Goal: Task Accomplishment & Management: Manage account settings

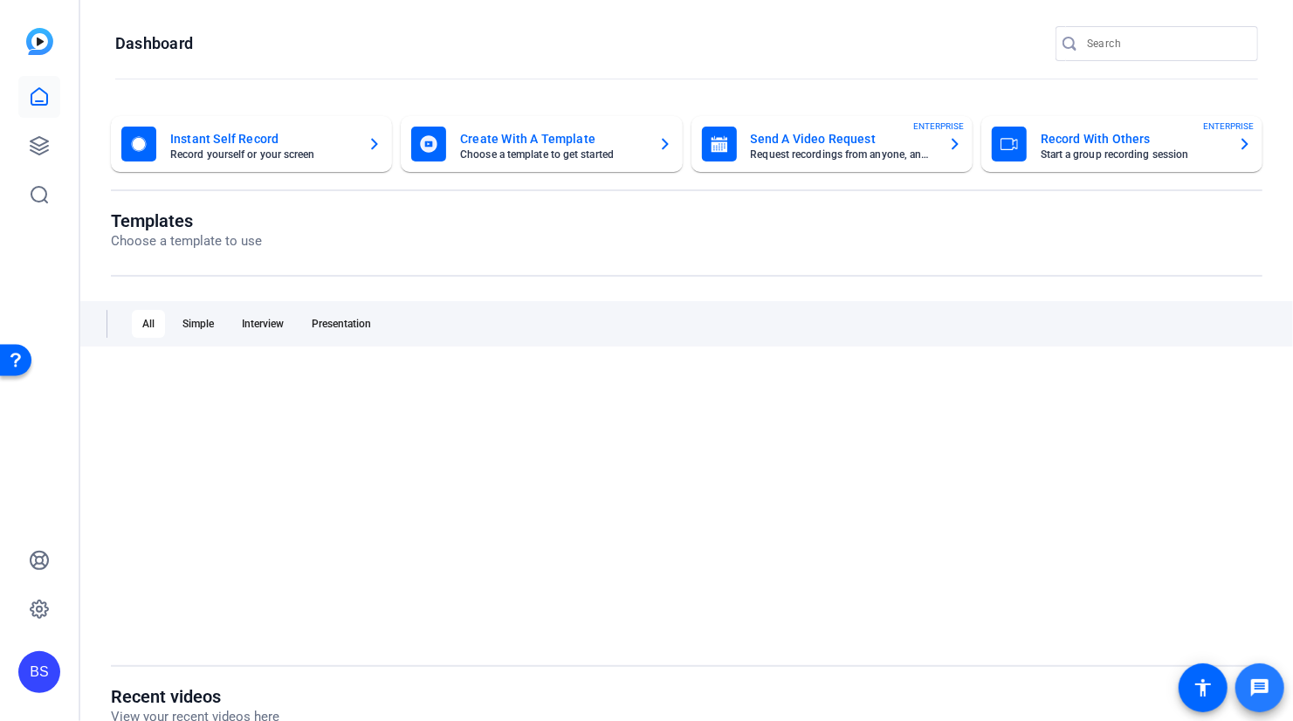
click at [1265, 689] on mat-icon "message" at bounding box center [1260, 688] width 21 height 21
click at [44, 612] on icon at bounding box center [39, 609] width 17 height 17
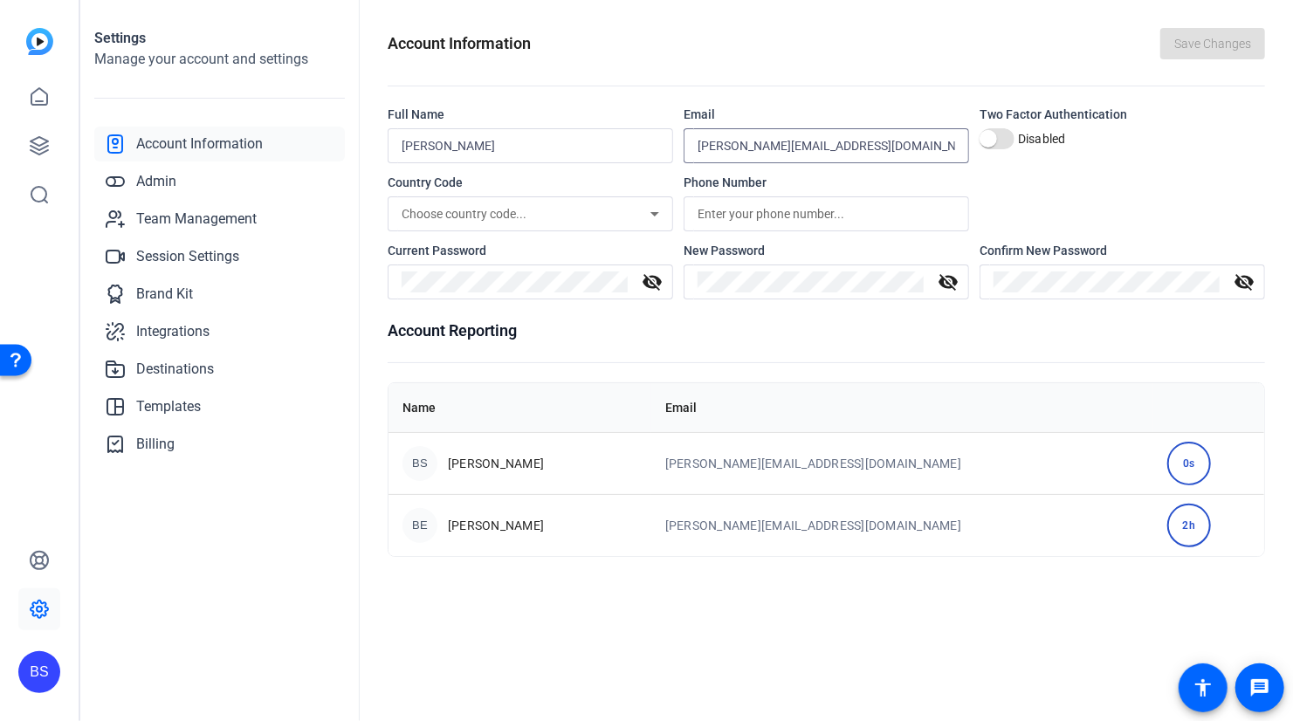
drag, startPoint x: 892, startPoint y: 144, endPoint x: 734, endPoint y: 148, distance: 158.1
click at [734, 148] on input "[PERSON_NAME][EMAIL_ADDRESS][DOMAIN_NAME]" at bounding box center [827, 145] width 258 height 21
type input "[PERSON_NAME][EMAIL_ADDRESS][DOMAIN_NAME]"
click at [1202, 156] on div "Two Factor Authentication Disabled" at bounding box center [1123, 135] width 286 height 58
click at [1203, 35] on span "Save Changes" at bounding box center [1213, 44] width 77 height 18
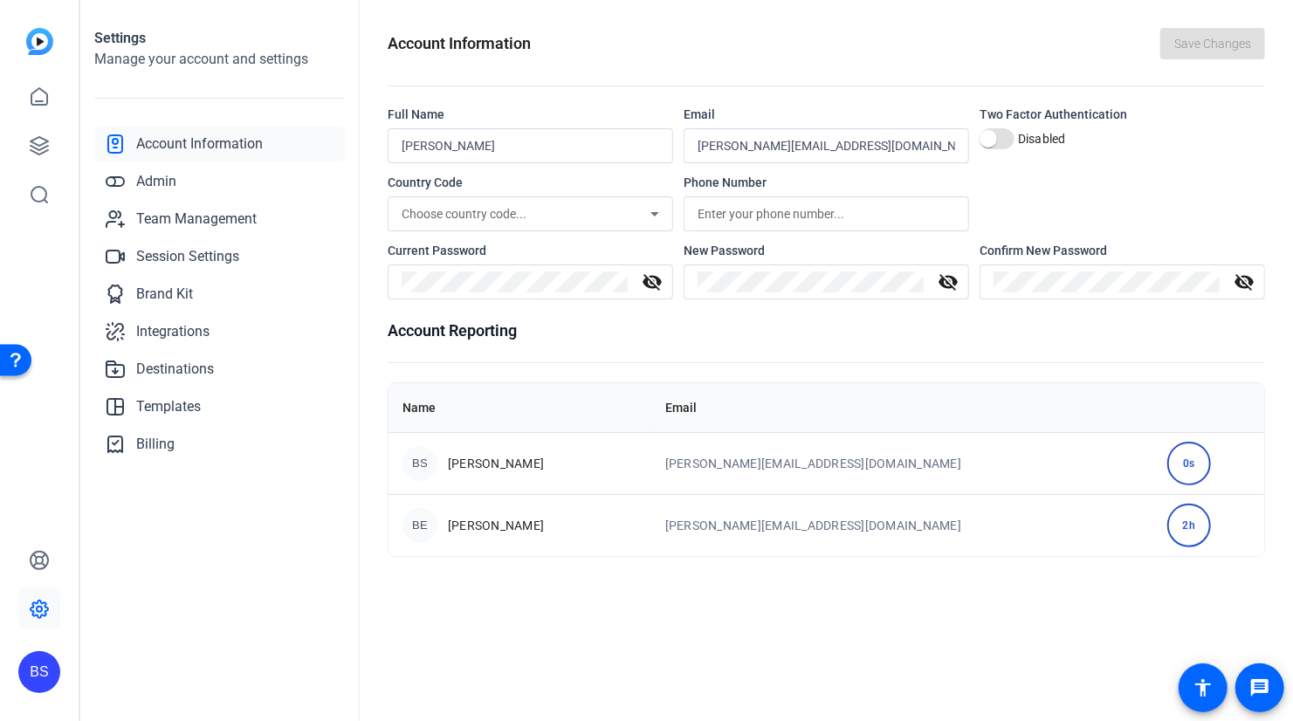
click at [36, 681] on div "BS" at bounding box center [39, 673] width 42 height 42
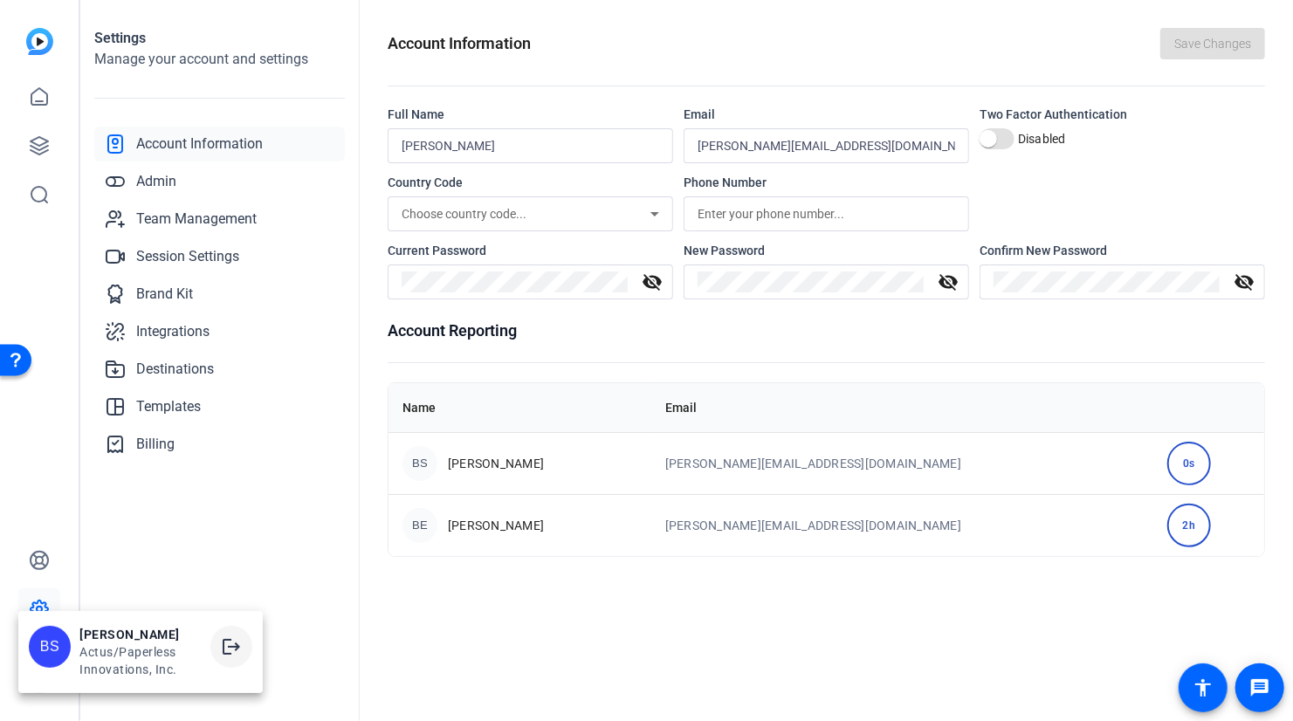
click at [236, 654] on mat-icon "logout" at bounding box center [231, 647] width 21 height 21
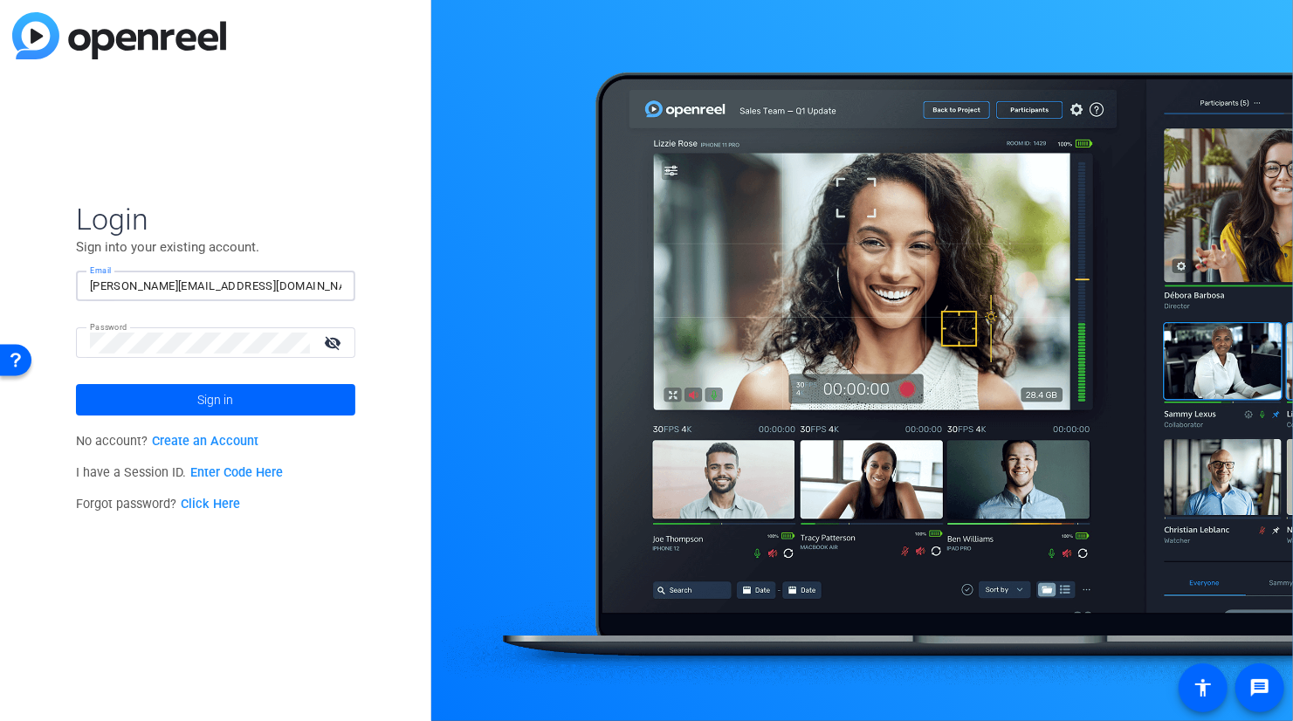
drag, startPoint x: 276, startPoint y: 289, endPoint x: 127, endPoint y: 294, distance: 149.4
click at [127, 294] on input "[PERSON_NAME][EMAIL_ADDRESS][DOMAIN_NAME]" at bounding box center [216, 286] width 252 height 21
type input "[PERSON_NAME][EMAIL_ADDRESS][DOMAIN_NAME]"
click at [217, 399] on span "Sign in" at bounding box center [215, 400] width 36 height 44
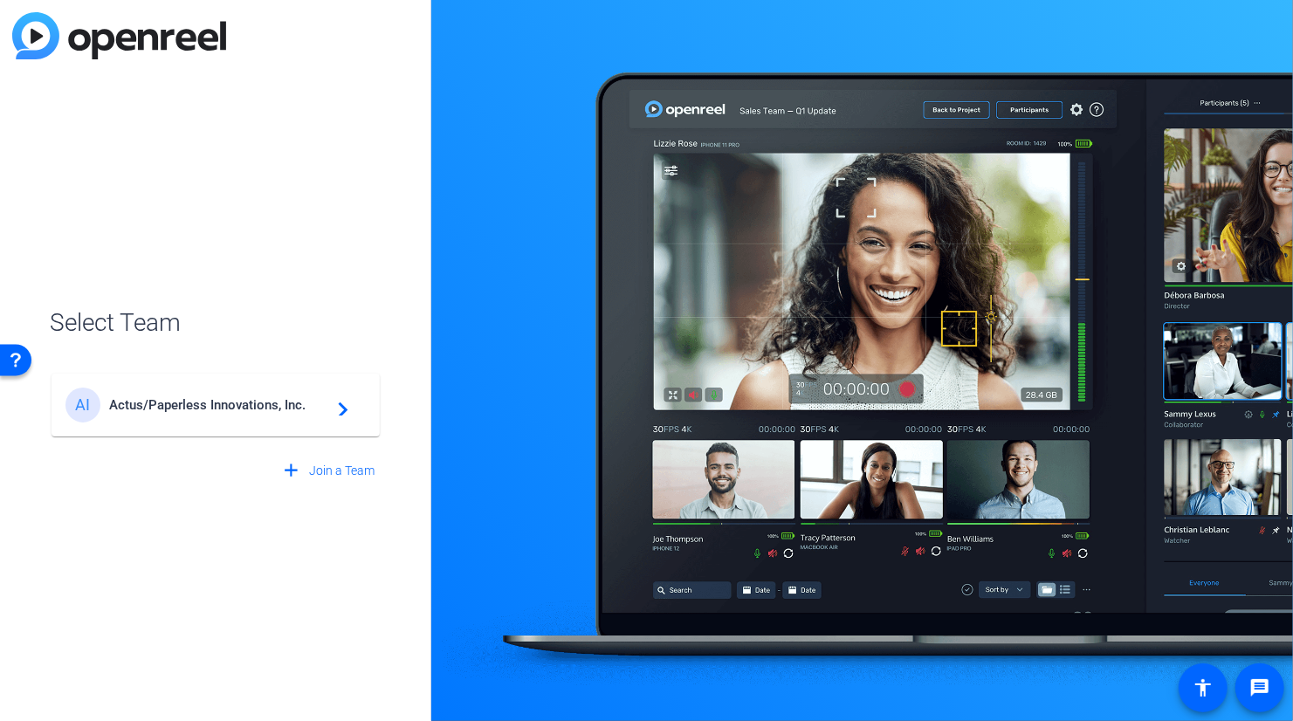
click at [328, 410] on mat-icon "navigate_next" at bounding box center [338, 405] width 21 height 21
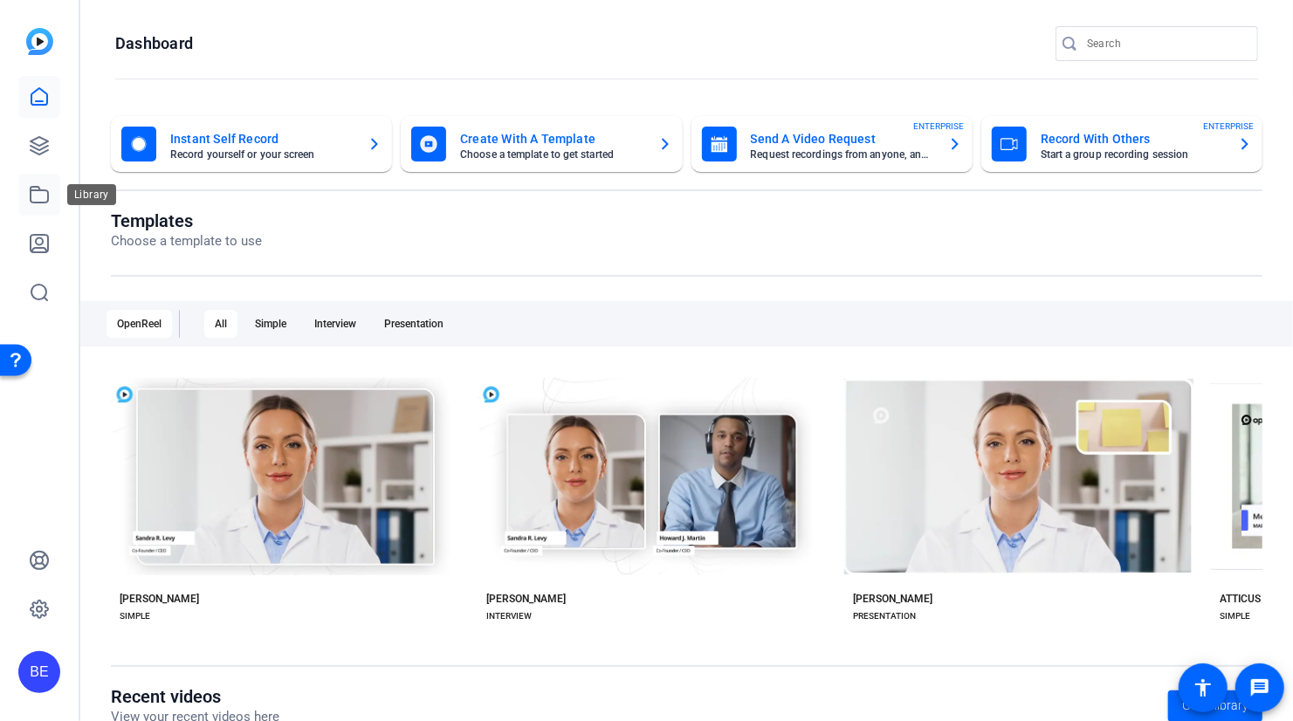
click at [36, 194] on icon at bounding box center [39, 194] width 21 height 21
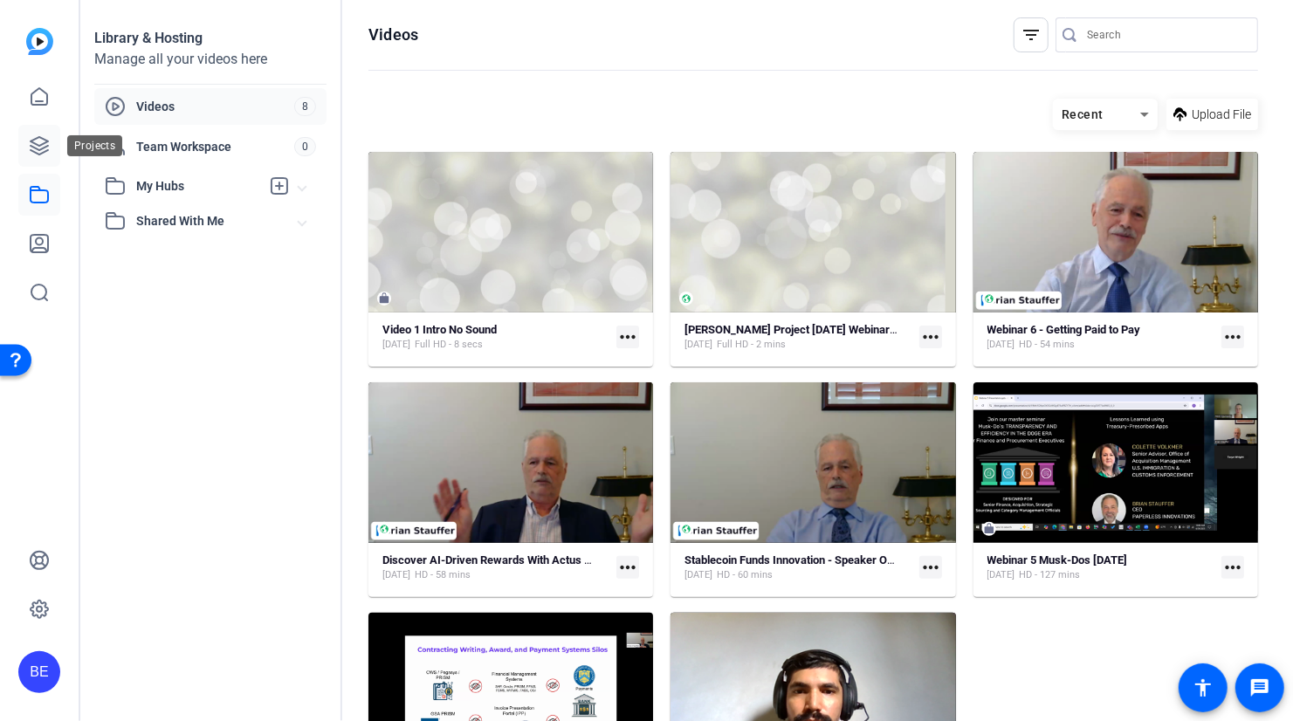
click at [47, 141] on icon at bounding box center [39, 145] width 17 height 17
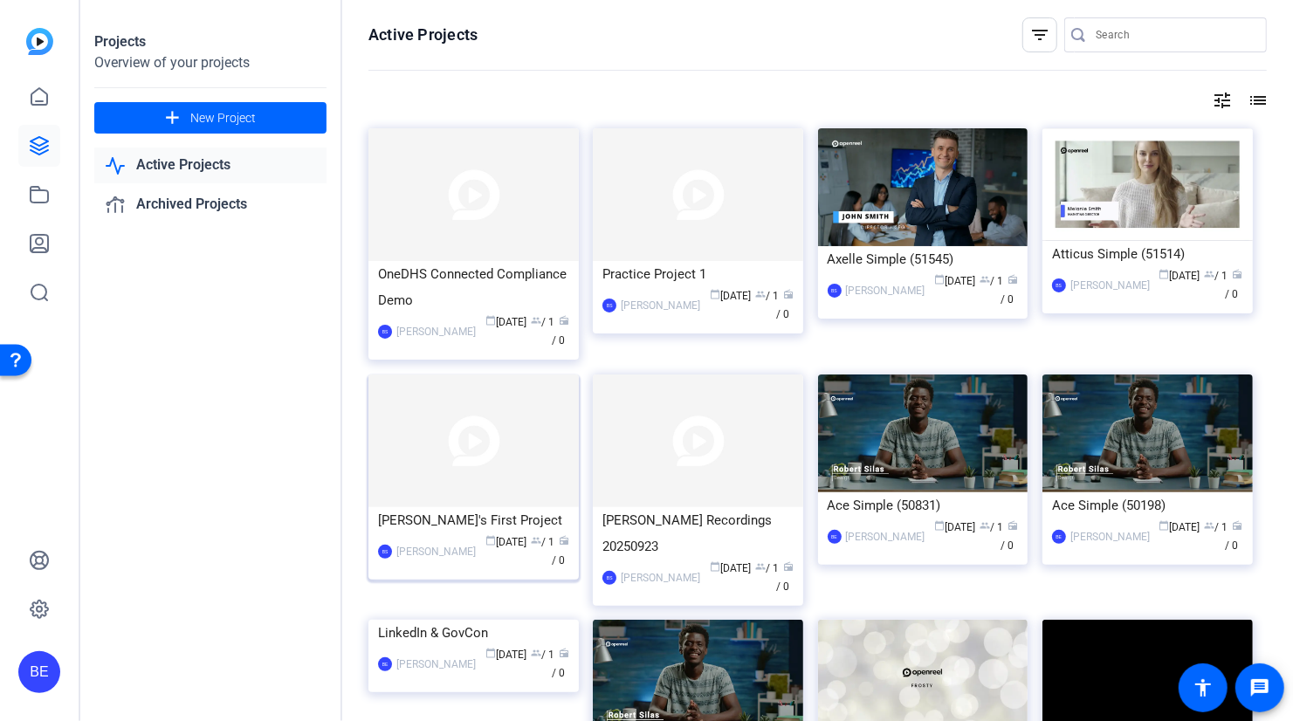
click at [476, 469] on img at bounding box center [474, 441] width 210 height 133
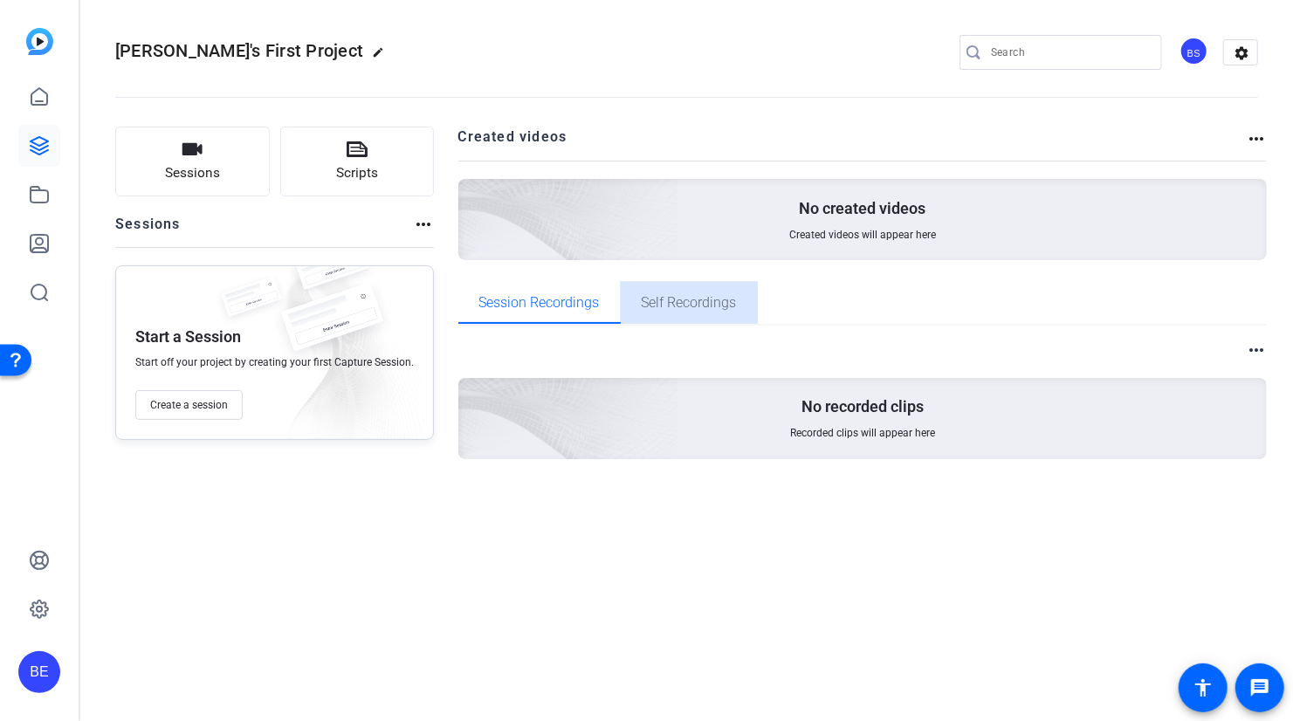
click at [673, 312] on span "Self Recordings" at bounding box center [689, 303] width 95 height 42
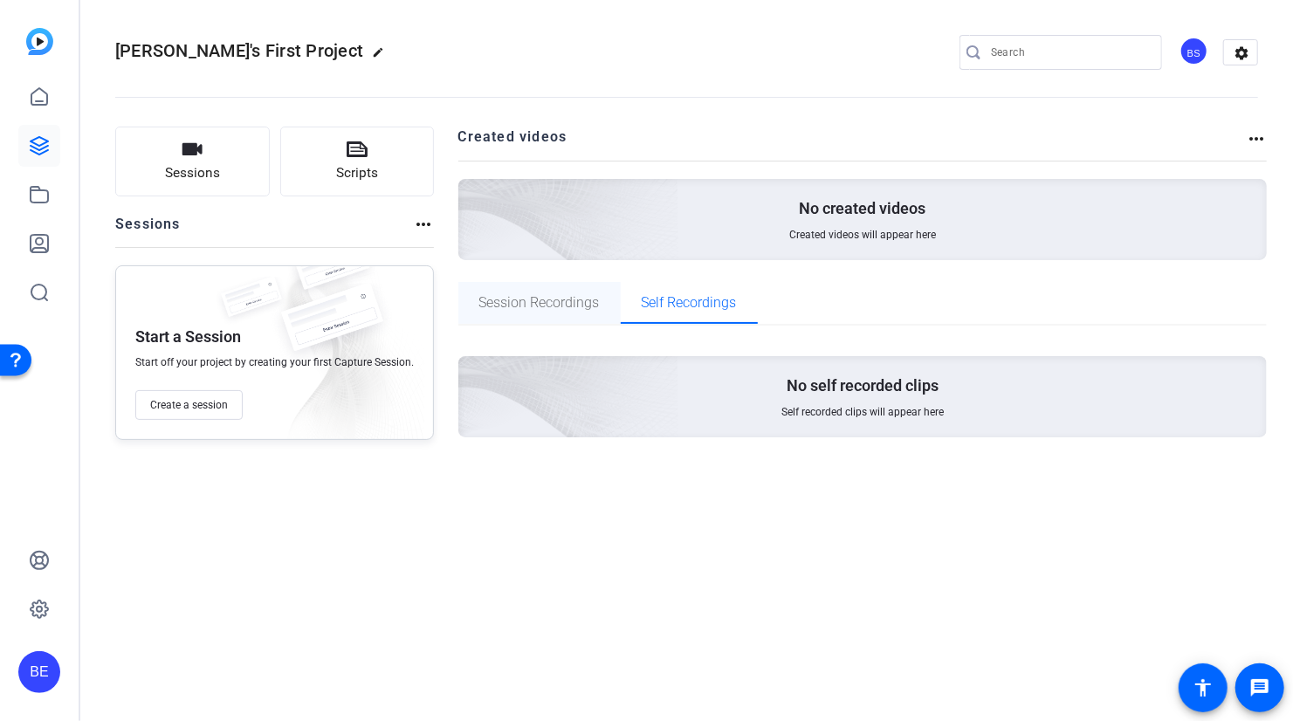
click at [507, 301] on span "Session Recordings" at bounding box center [539, 303] width 121 height 14
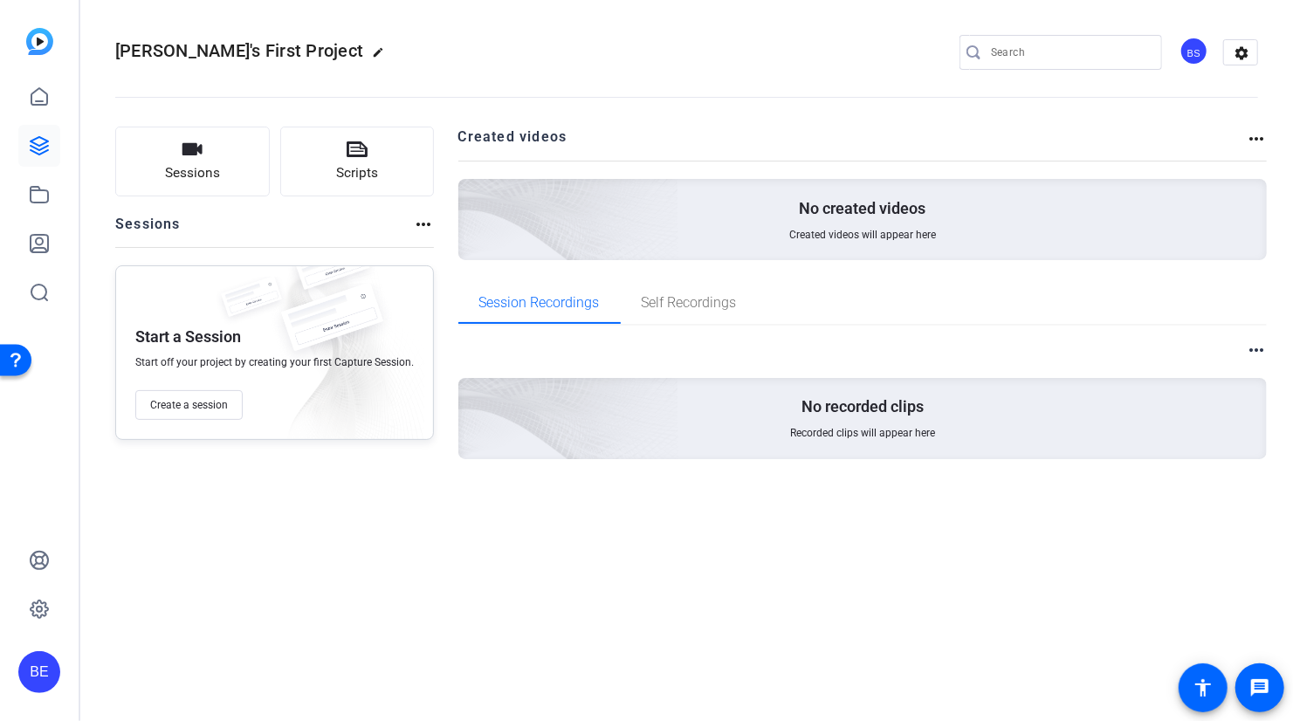
click at [414, 225] on mat-icon "more_horiz" at bounding box center [423, 224] width 21 height 21
click at [192, 155] on div at bounding box center [646, 360] width 1293 height 721
click at [184, 173] on span "Sessions" at bounding box center [192, 173] width 55 height 20
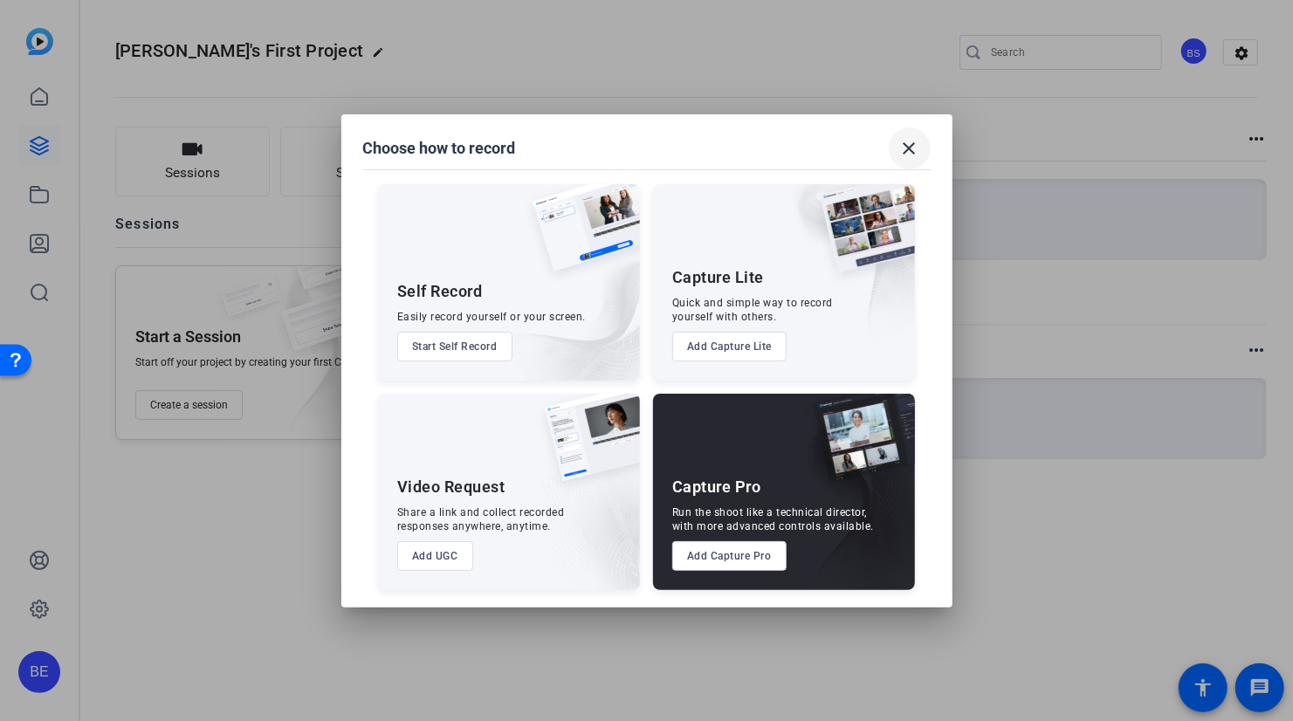
click at [910, 147] on mat-icon "close" at bounding box center [910, 148] width 21 height 21
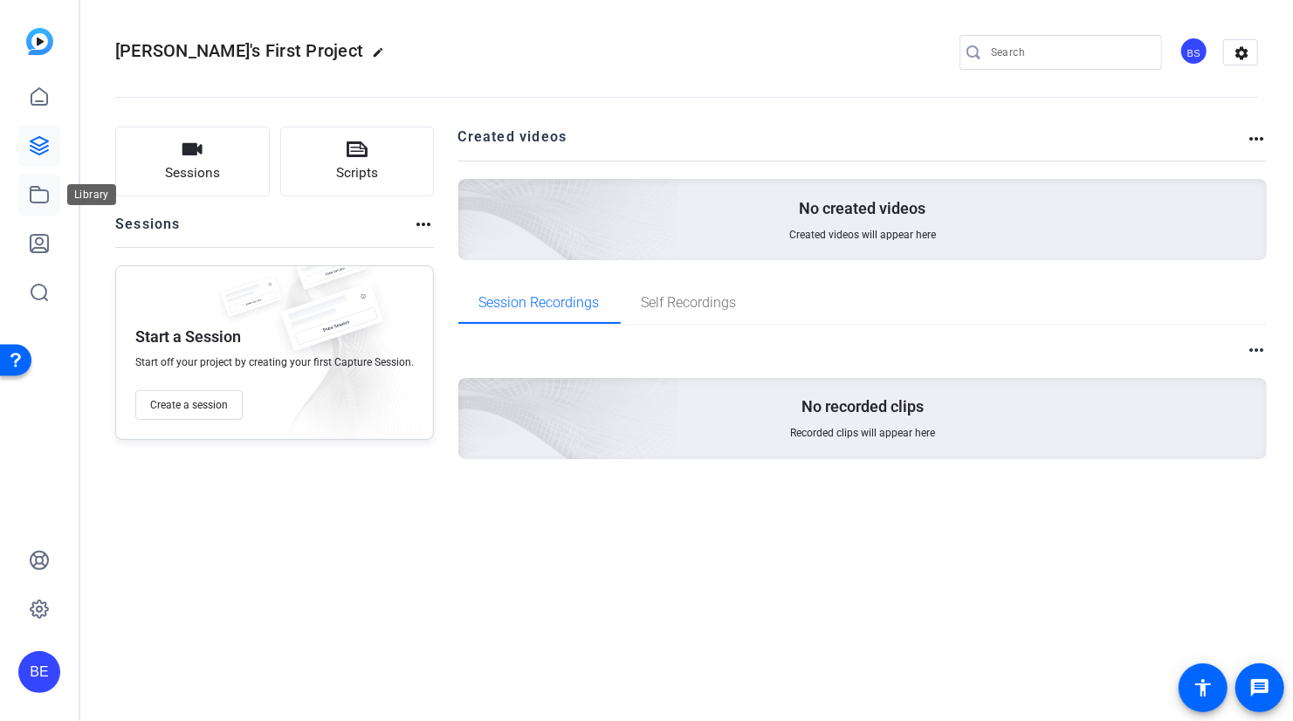
click at [38, 191] on icon at bounding box center [39, 194] width 21 height 21
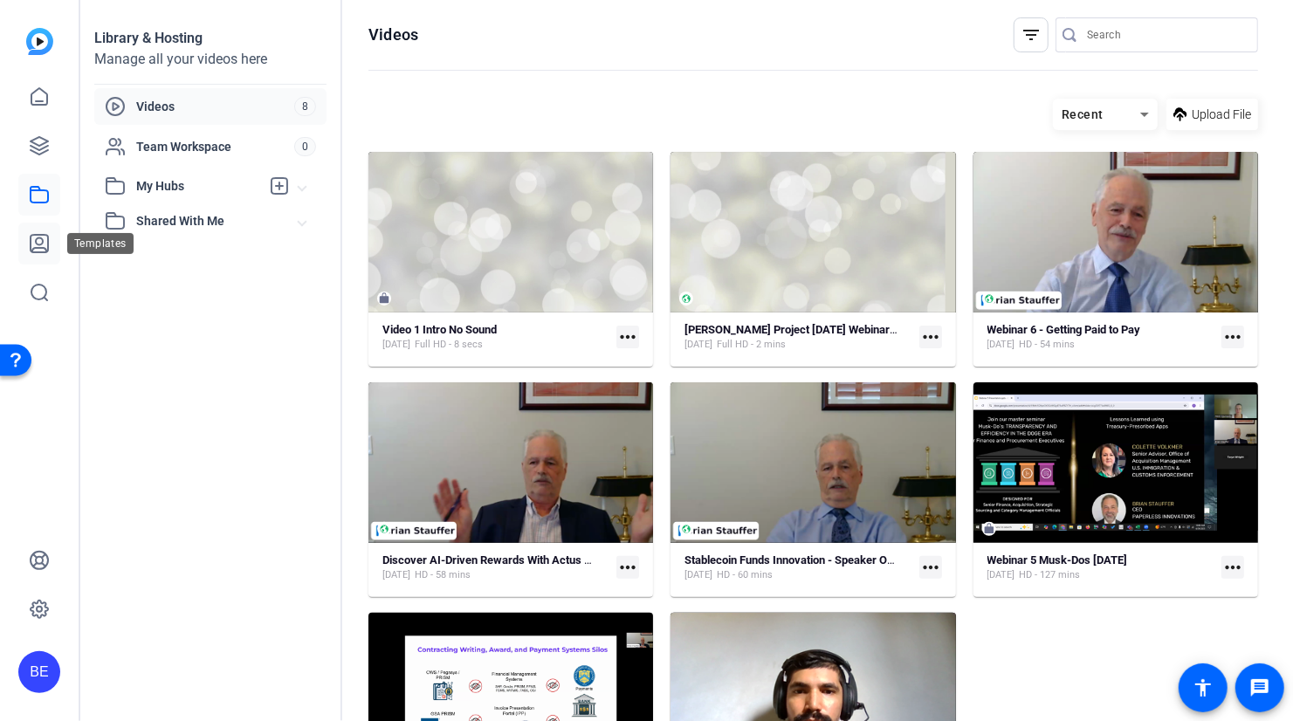
click at [42, 247] on icon at bounding box center [39, 243] width 17 height 17
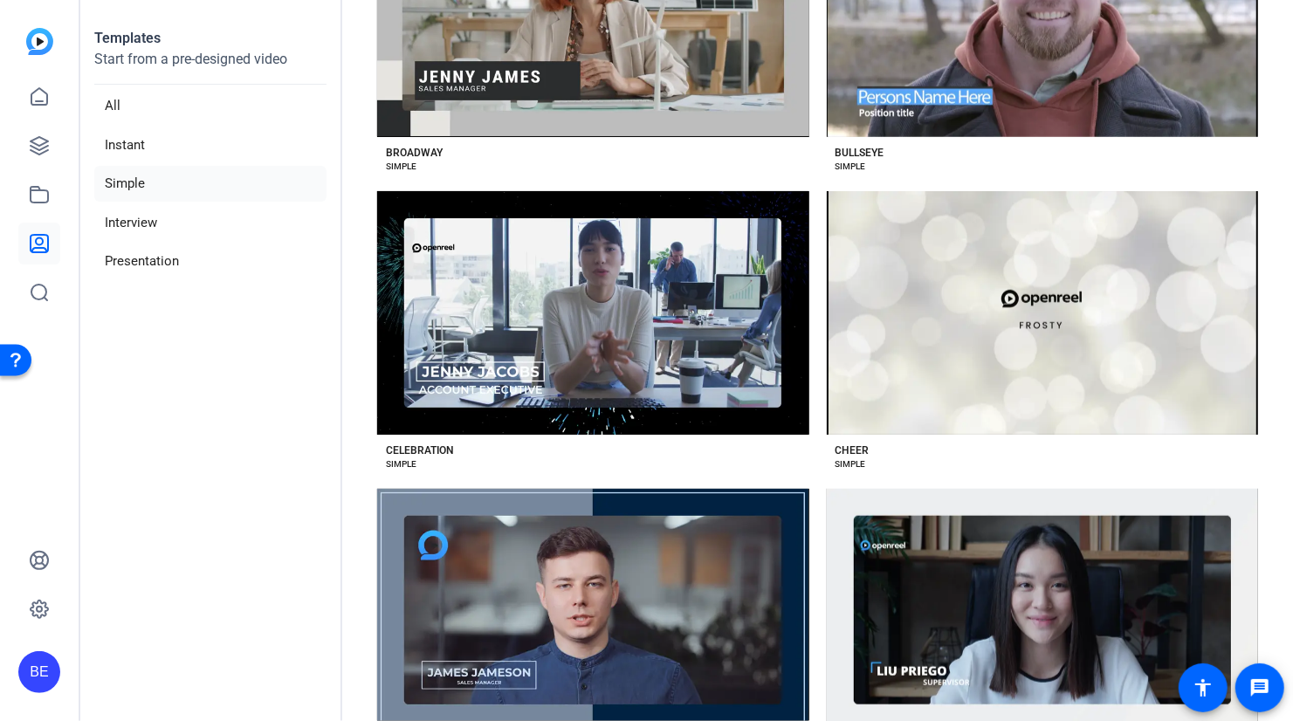
scroll to position [1048, 0]
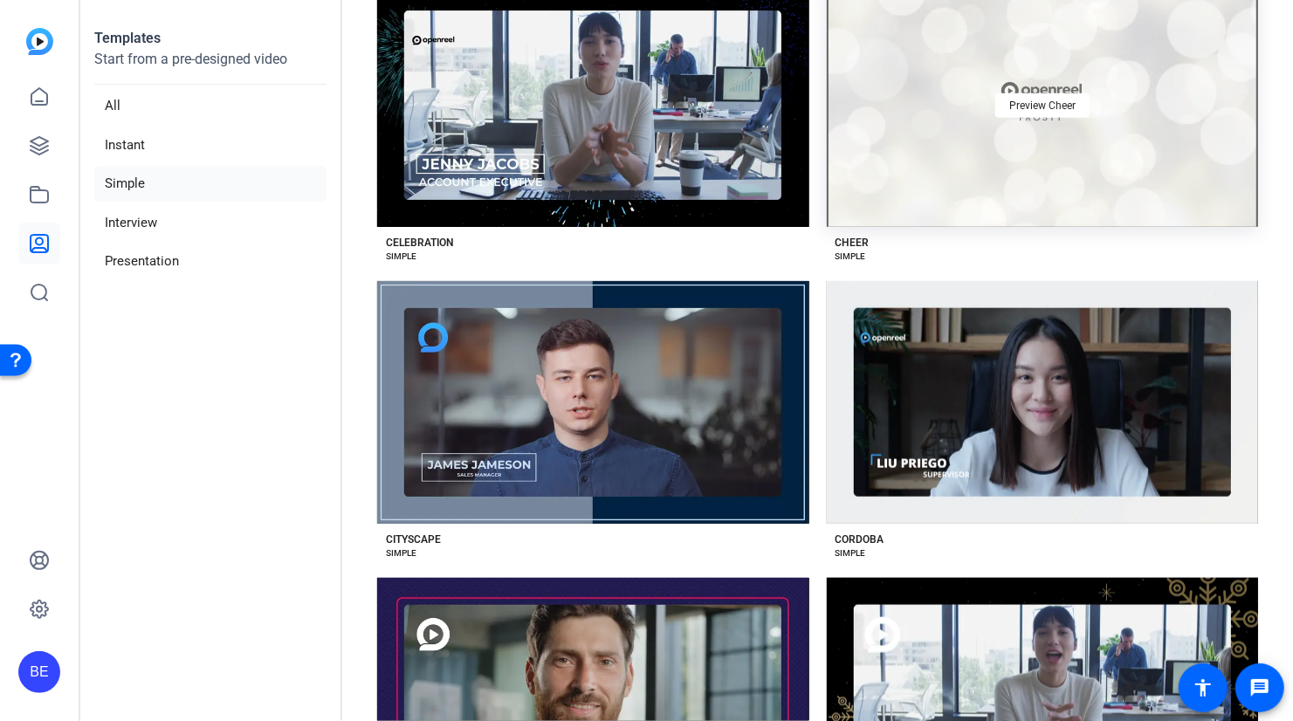
click at [984, 160] on div "Preview Cheer" at bounding box center [1043, 104] width 432 height 243
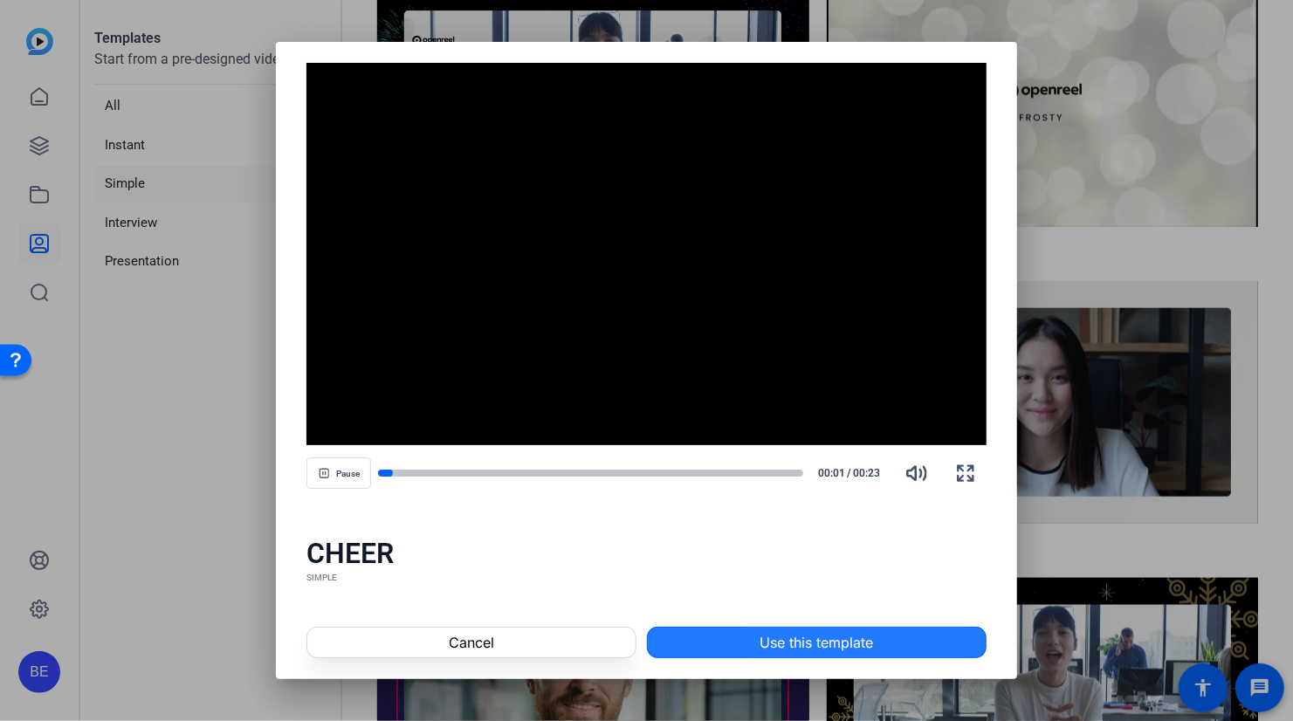
click at [755, 640] on span at bounding box center [817, 643] width 338 height 42
